Goal: Find specific fact: Find specific fact

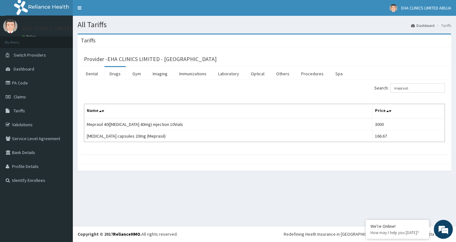
click at [373, 88] on div "Search: meprasil" at bounding box center [357, 88] width 176 height 11
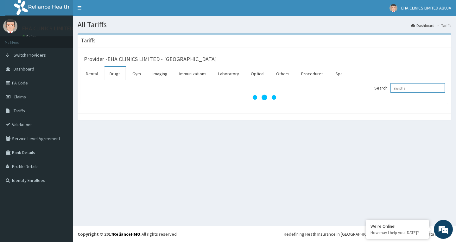
drag, startPoint x: 412, startPoint y: 90, endPoint x: 370, endPoint y: 80, distance: 43.0
click at [370, 80] on div "Dental Drugs Gym Imaging Immunizations Laboratory Optical Others Procedures Spa…" at bounding box center [264, 85] width 367 height 38
type input "exfor"
drag, startPoint x: 419, startPoint y: 87, endPoint x: 380, endPoint y: 87, distance: 38.9
click at [380, 87] on label "Search: exfor" at bounding box center [409, 87] width 71 height 9
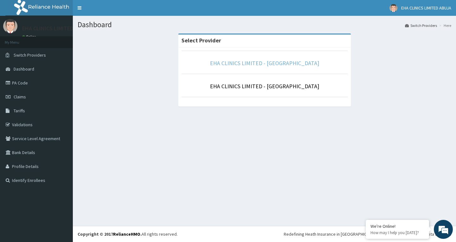
click at [248, 60] on link "EHA CLINICS LIMITED - [GEOGRAPHIC_DATA]" at bounding box center [264, 63] width 109 height 7
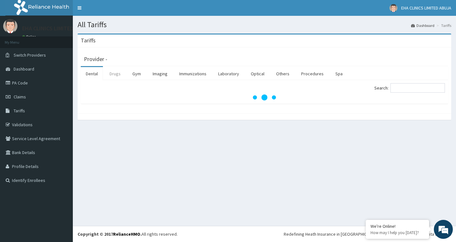
click at [115, 73] on link "Drugs" at bounding box center [114, 73] width 21 height 13
click at [403, 91] on input "Search:" at bounding box center [417, 87] width 54 height 9
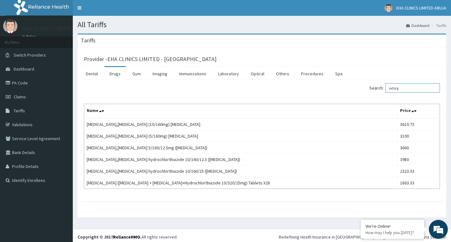
drag, startPoint x: 409, startPoint y: 91, endPoint x: 332, endPoint y: 93, distance: 77.2
click at [343, 93] on div "Search: exforg" at bounding box center [353, 88] width 173 height 11
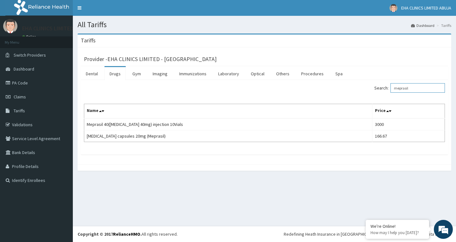
type input "meprasil"
